Goal: Find specific page/section: Find specific page/section

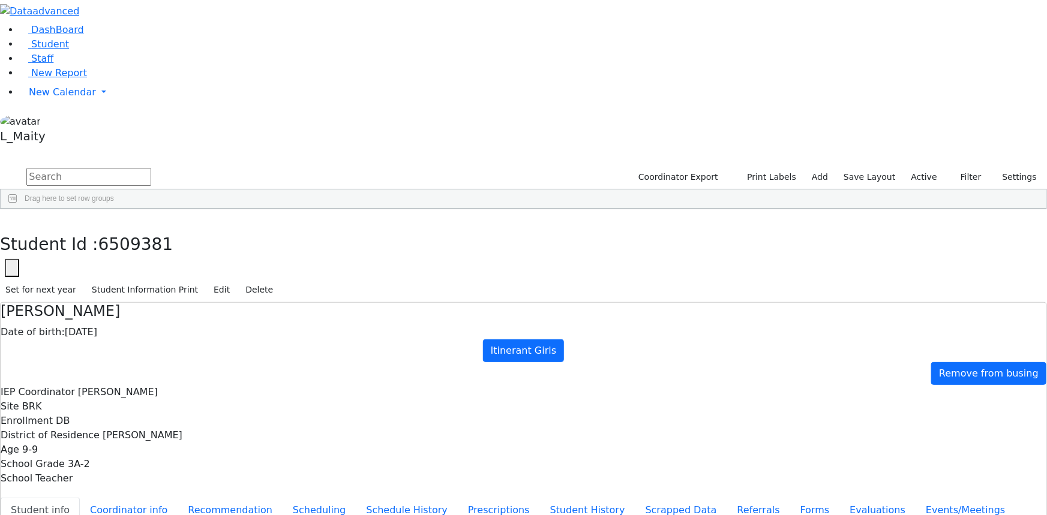
scroll to position [54, 0]
click at [39, 64] on span "Staff" at bounding box center [42, 58] width 22 height 11
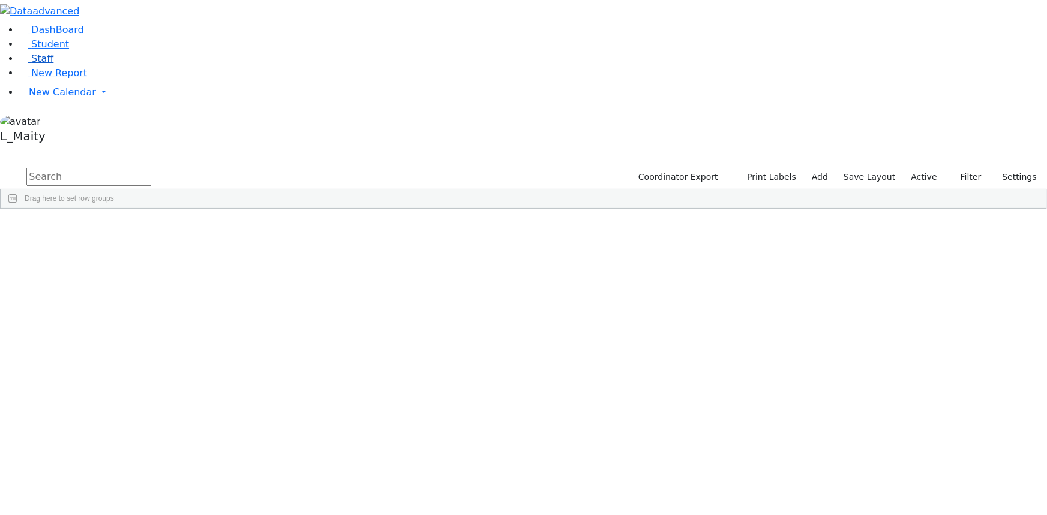
click at [53, 64] on link "Staff" at bounding box center [36, 58] width 34 height 11
